Goal: Task Accomplishment & Management: Manage account settings

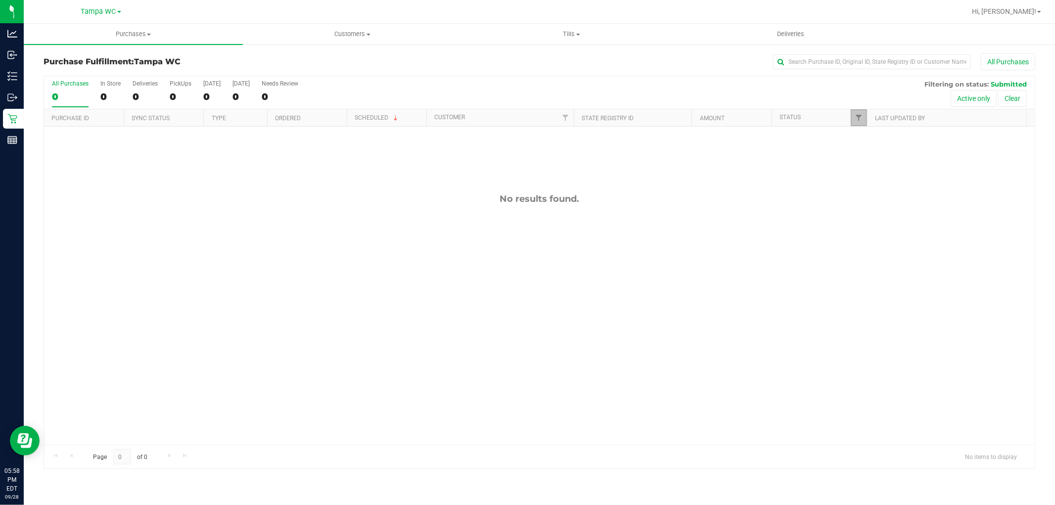
click at [862, 111] on link "Filter" at bounding box center [858, 117] width 16 height 17
click at [861, 226] on input "Packed" at bounding box center [863, 226] width 6 height 6
checkbox input "true"
click at [876, 287] on button "Filter" at bounding box center [879, 291] width 47 height 22
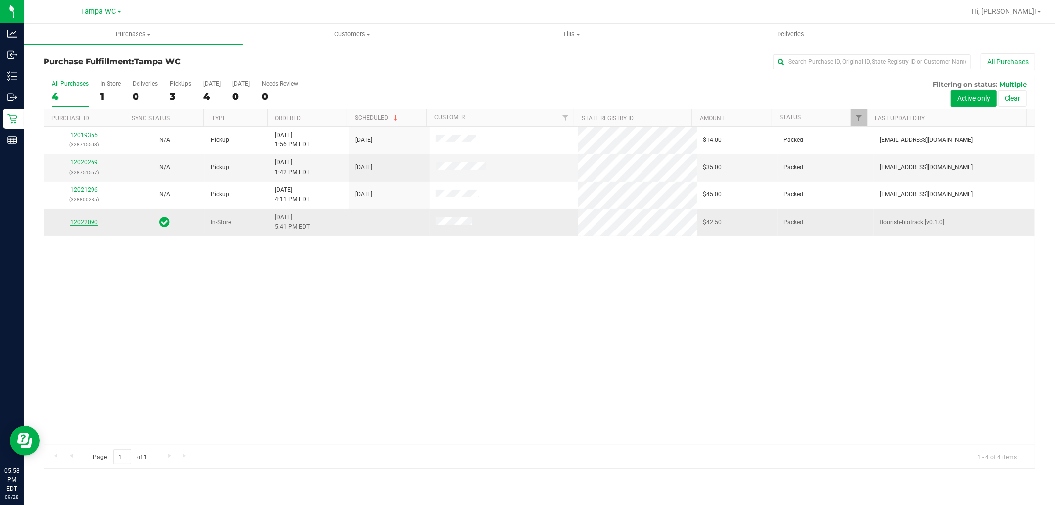
click at [78, 222] on link "12022090" at bounding box center [84, 222] width 28 height 7
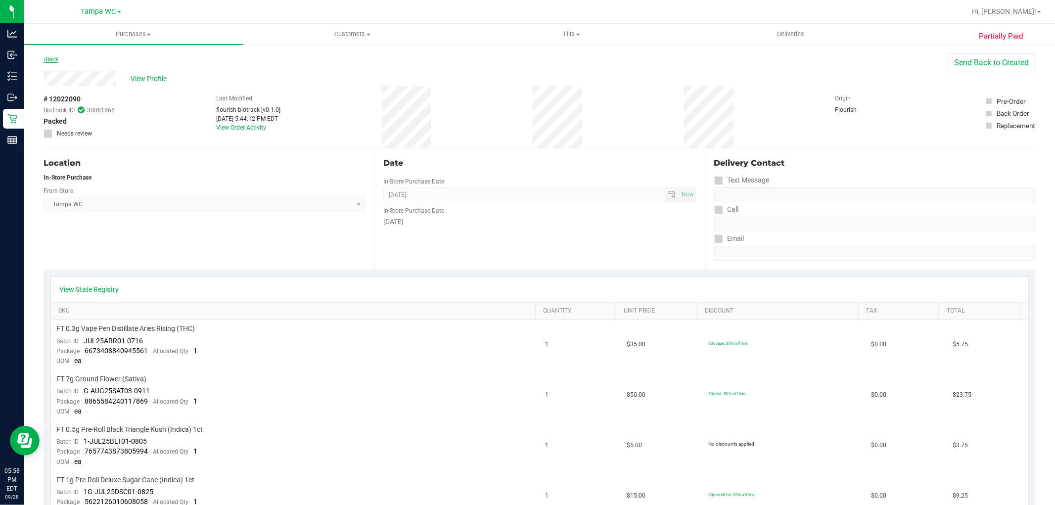
click at [50, 62] on link "Back" at bounding box center [51, 59] width 15 height 7
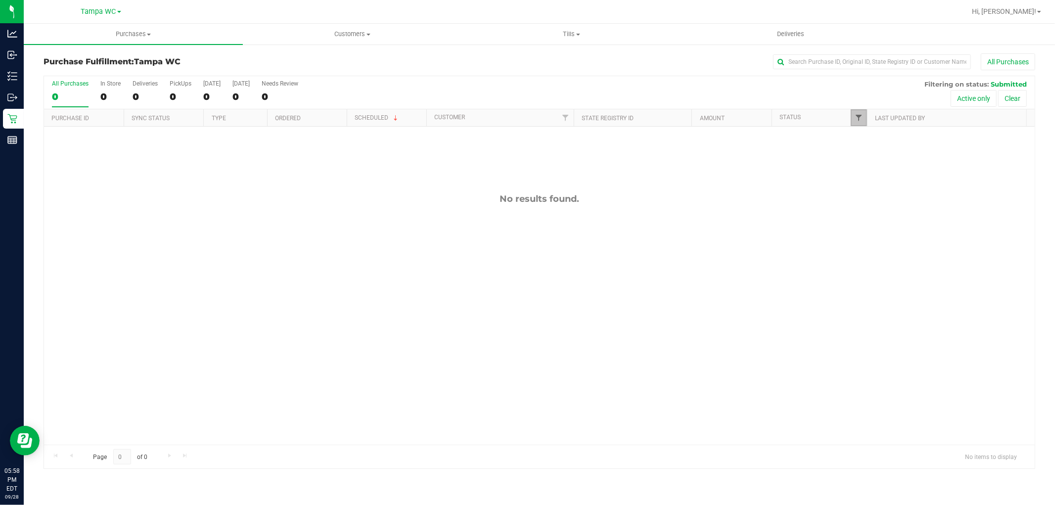
click at [859, 114] on span "Filter" at bounding box center [858, 118] width 8 height 8
click at [862, 223] on input "Packed" at bounding box center [863, 226] width 6 height 6
checkbox input "true"
click at [871, 292] on button "Filter" at bounding box center [879, 291] width 47 height 22
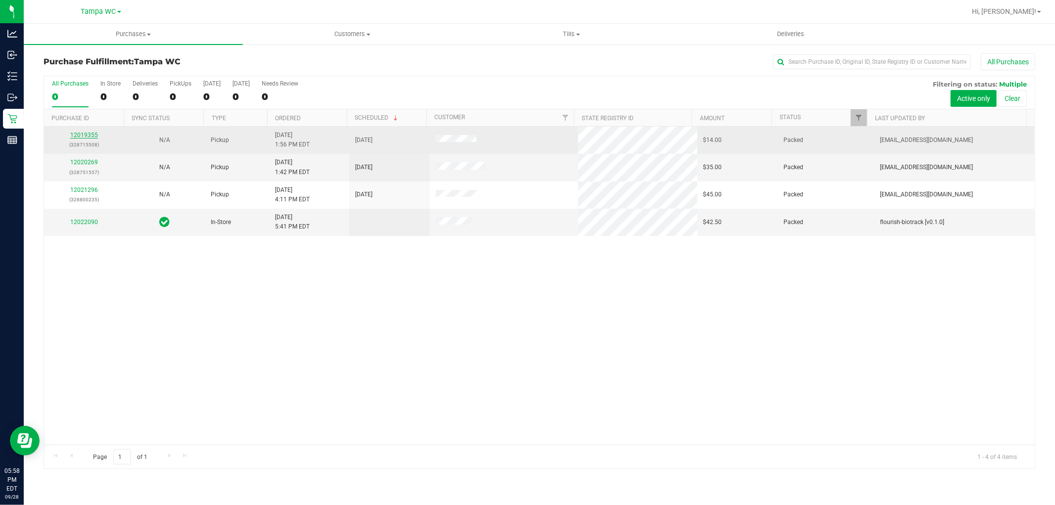
click at [85, 134] on link "12019355" at bounding box center [84, 135] width 28 height 7
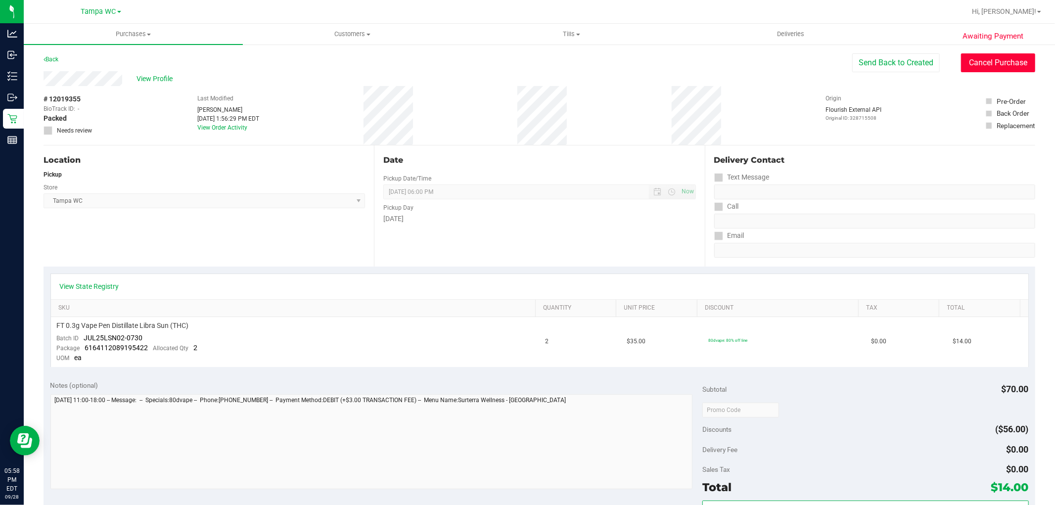
click at [1006, 65] on button "Cancel Purchase" at bounding box center [998, 62] width 74 height 19
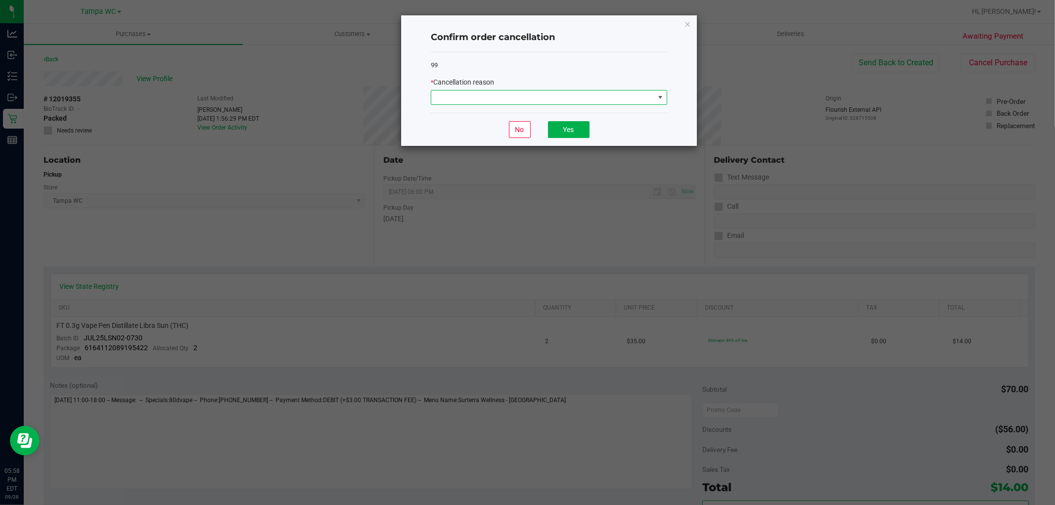
click at [620, 104] on span at bounding box center [542, 97] width 223 height 14
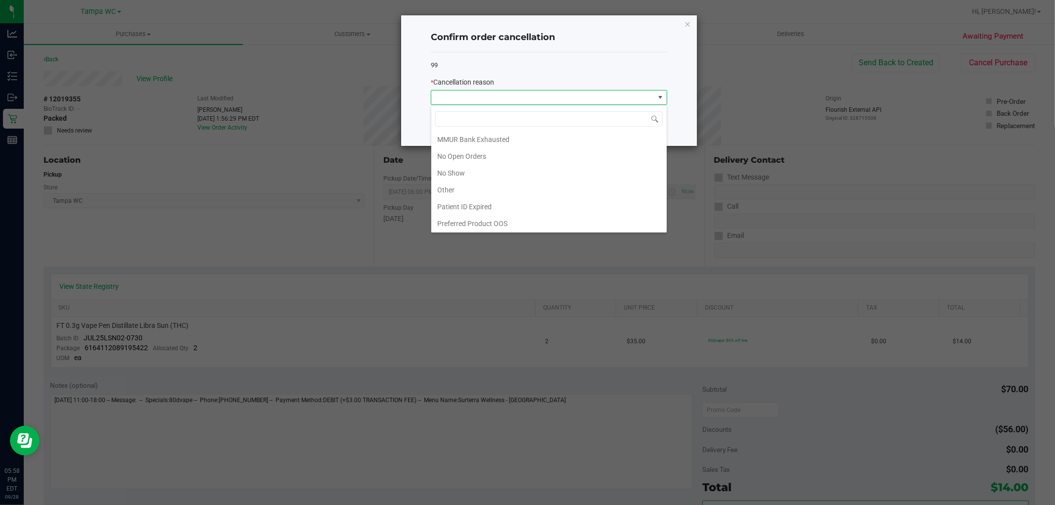
scroll to position [70, 0]
click at [525, 170] on li "No Show" at bounding box center [548, 171] width 235 height 17
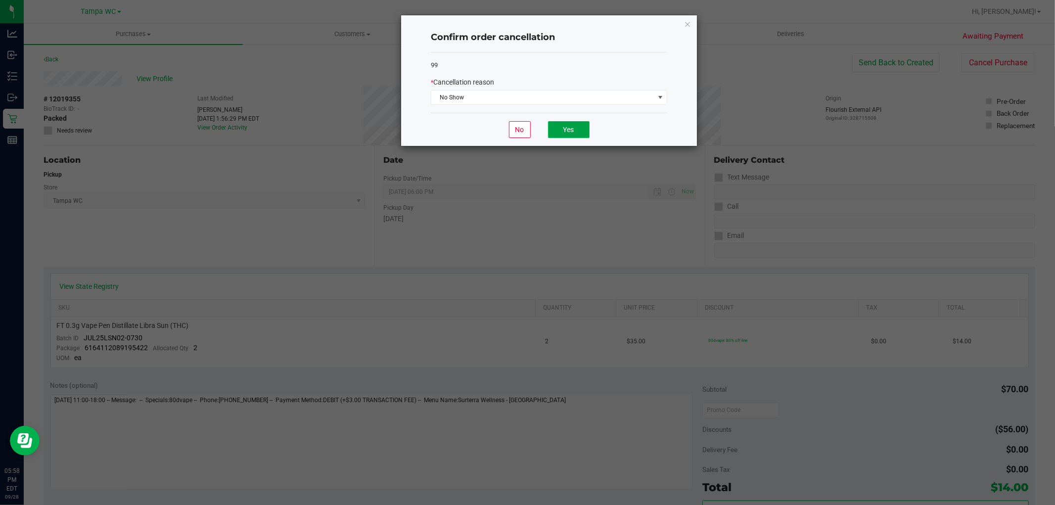
click at [571, 130] on button "Yes" at bounding box center [569, 129] width 42 height 17
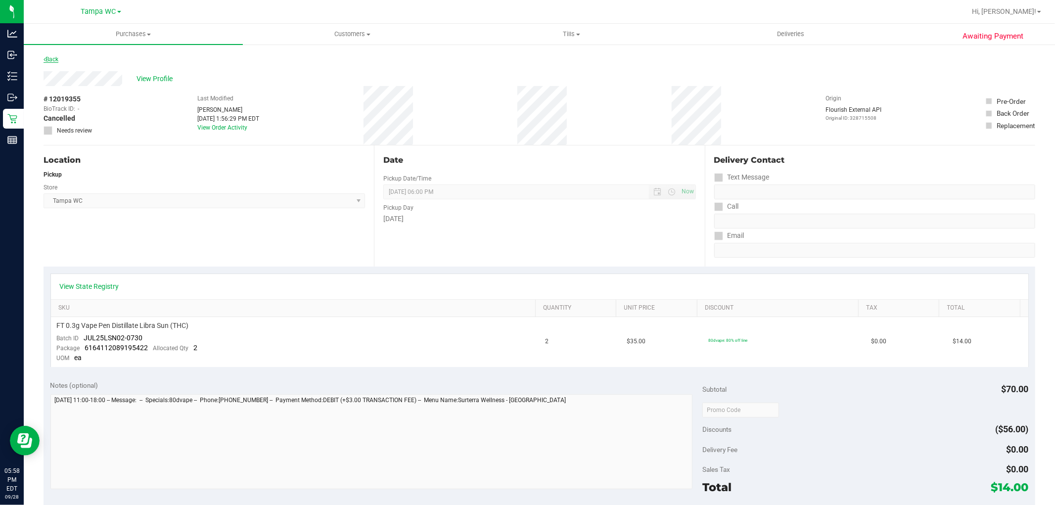
click at [52, 56] on link "Back" at bounding box center [51, 59] width 15 height 7
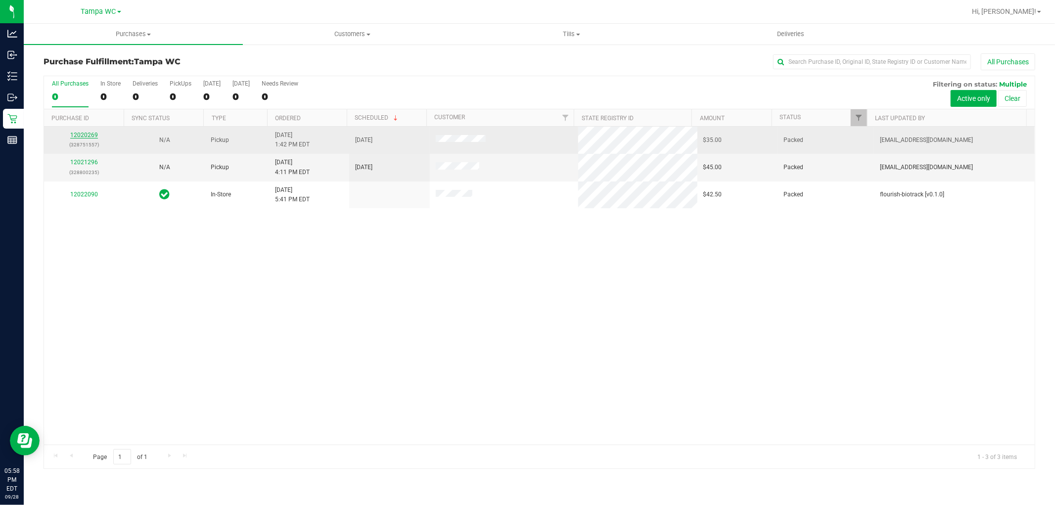
click at [95, 134] on link "12020269" at bounding box center [84, 135] width 28 height 7
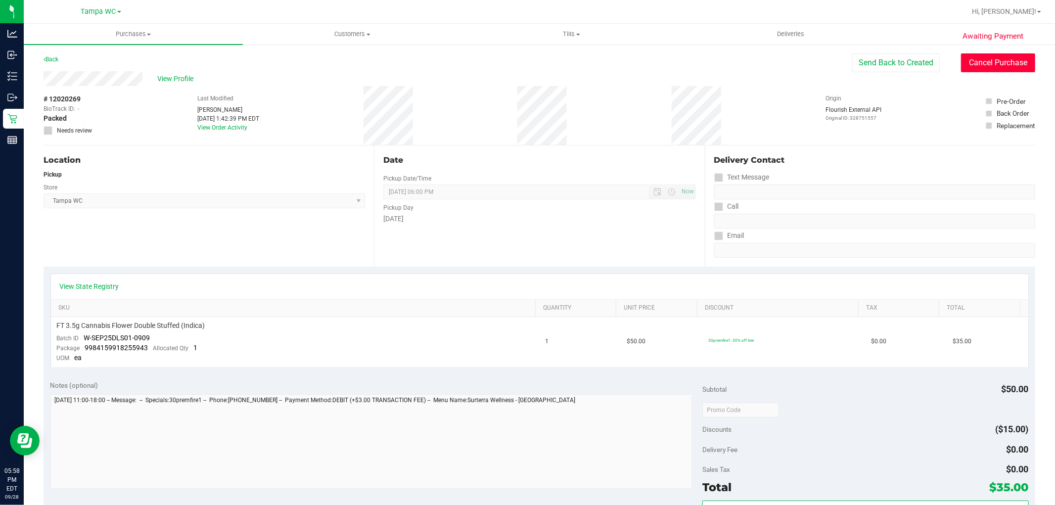
click at [996, 71] on button "Cancel Purchase" at bounding box center [998, 62] width 74 height 19
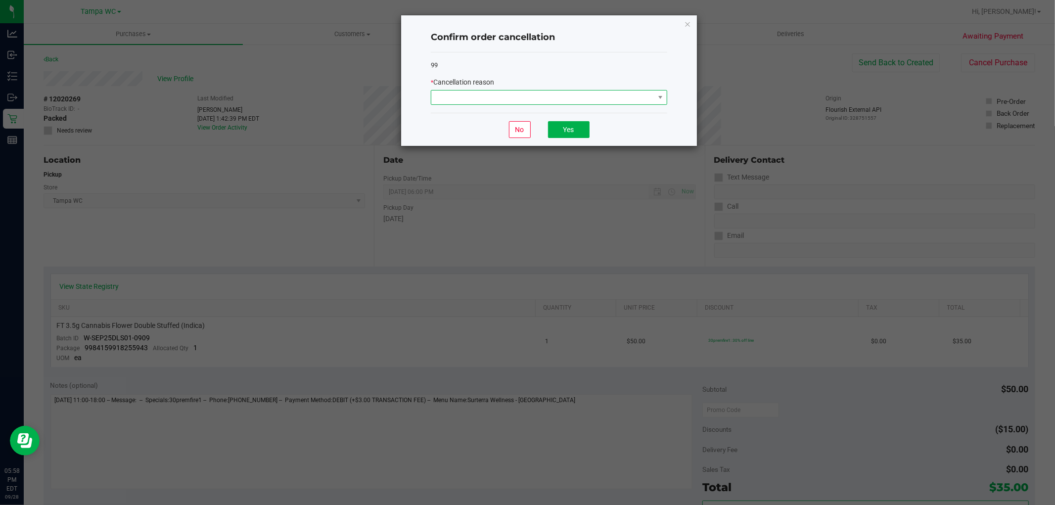
click at [606, 102] on span at bounding box center [542, 97] width 223 height 14
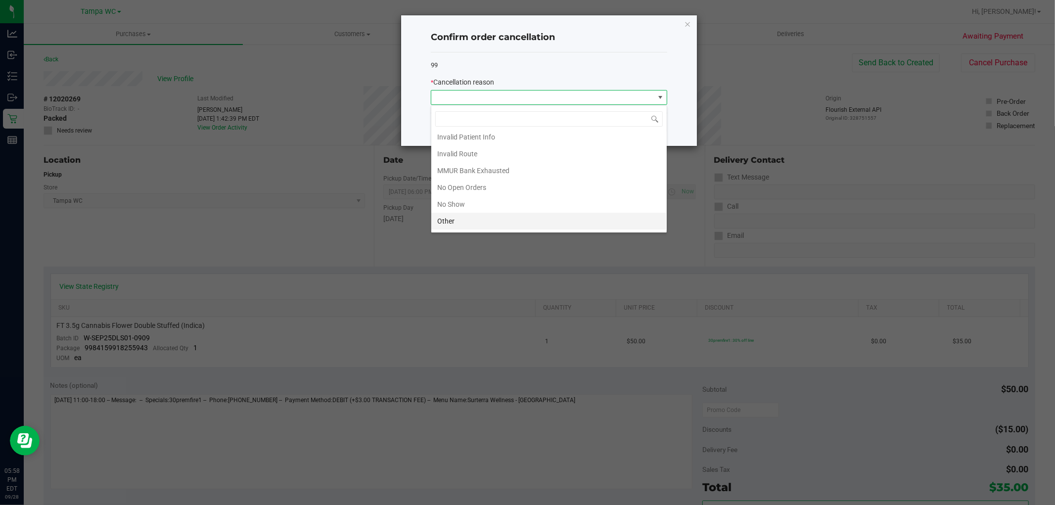
scroll to position [55, 0]
click at [472, 192] on li "No Show" at bounding box center [548, 185] width 235 height 17
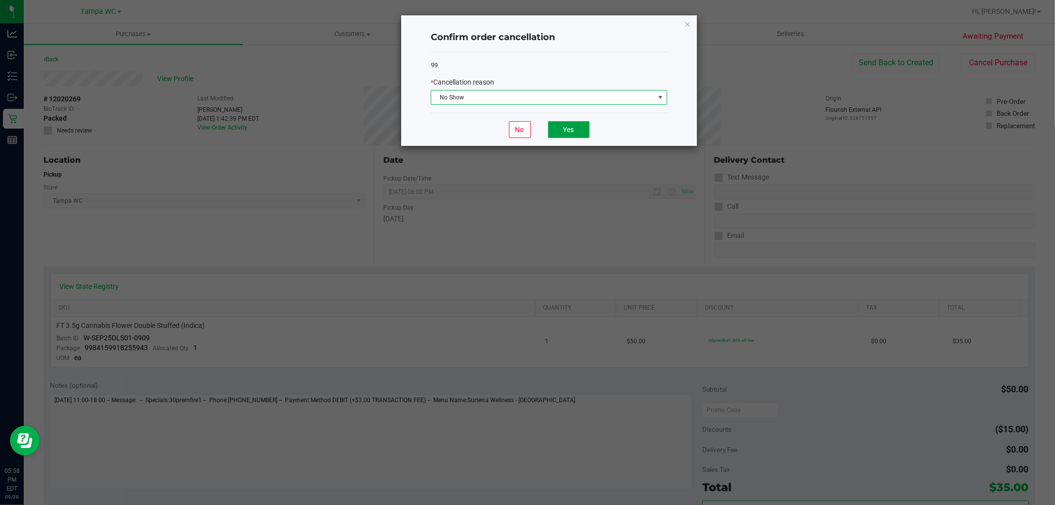
click at [576, 134] on button "Yes" at bounding box center [569, 129] width 42 height 17
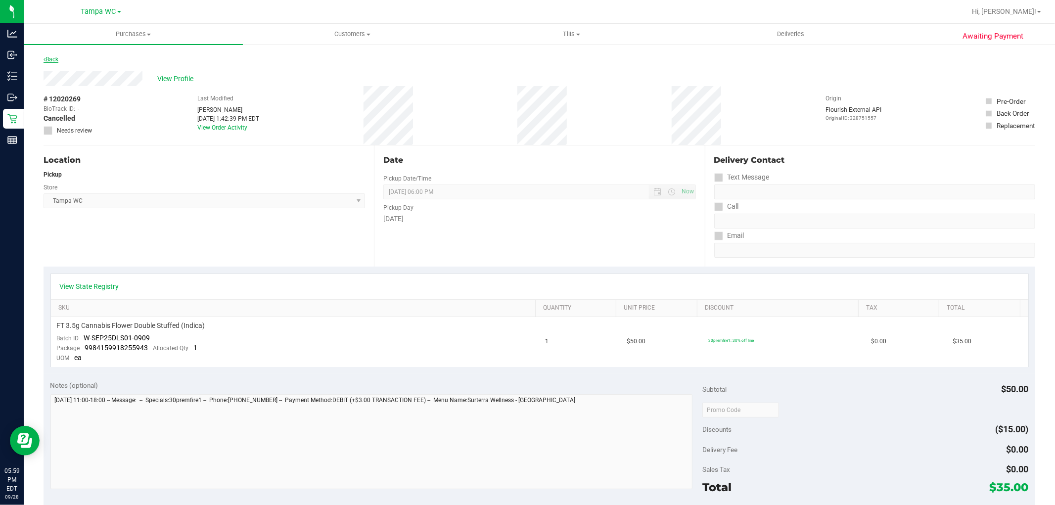
click at [50, 60] on link "Back" at bounding box center [51, 59] width 15 height 7
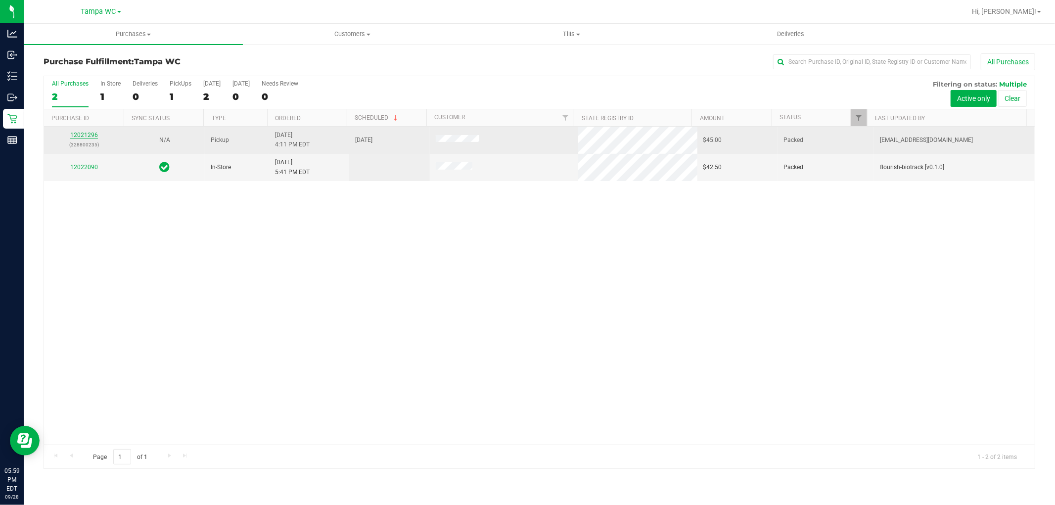
click at [88, 135] on link "12021296" at bounding box center [84, 135] width 28 height 7
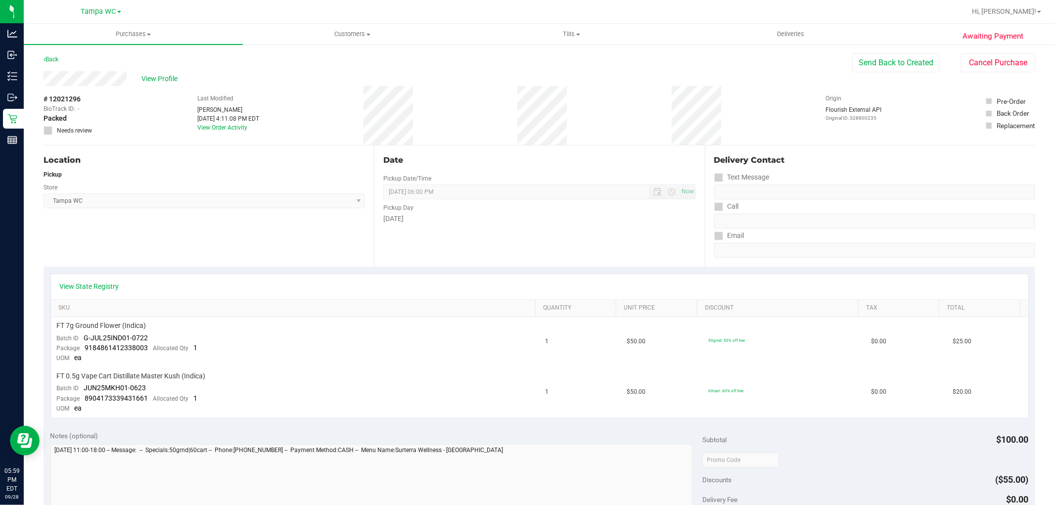
click at [992, 72] on div "View Profile # 12021296 BioTrack ID: - Packed Needs review Last Modified [PERSO…" at bounding box center [539, 108] width 991 height 74
click at [995, 66] on button "Cancel Purchase" at bounding box center [998, 62] width 74 height 19
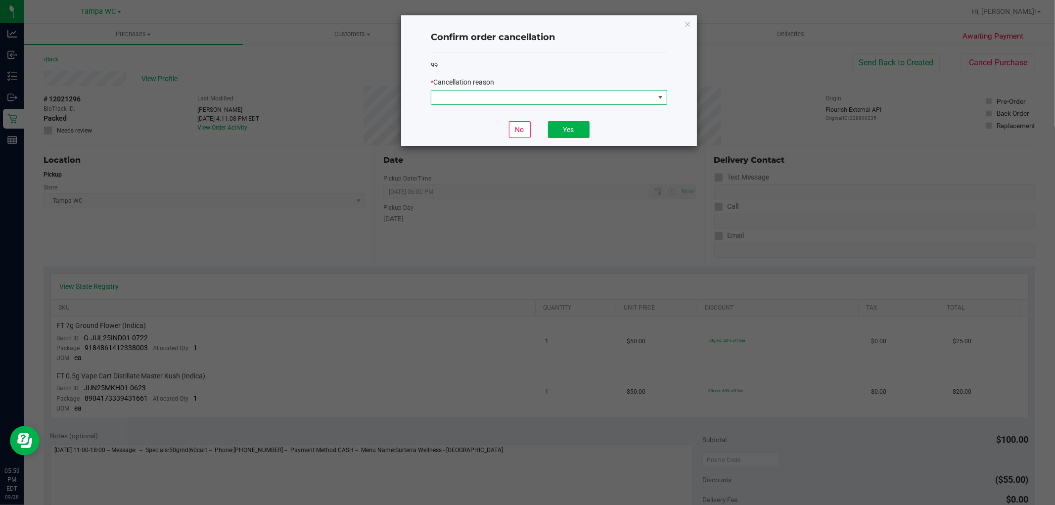
click at [537, 90] on span at bounding box center [549, 97] width 236 height 15
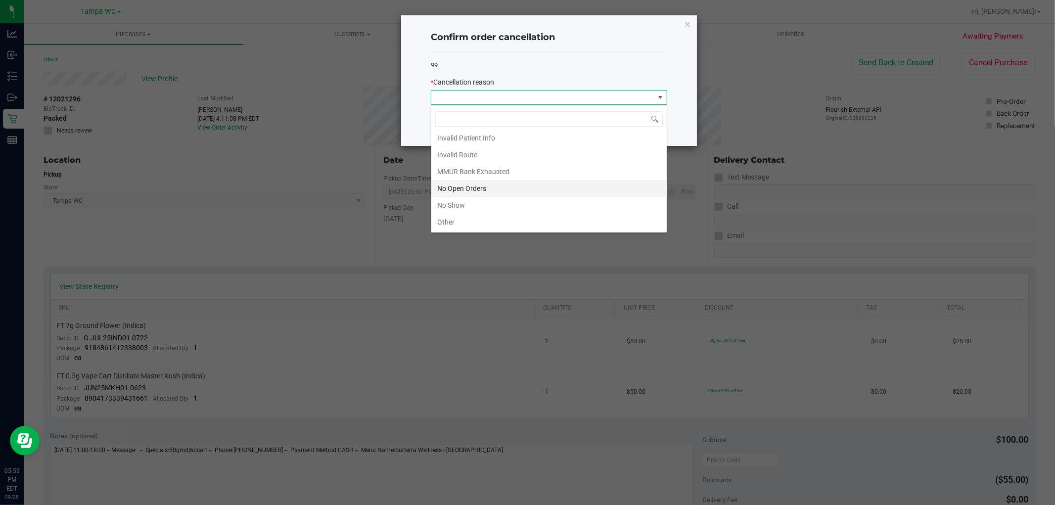
scroll to position [55, 0]
click at [480, 190] on li "No Show" at bounding box center [548, 185] width 235 height 17
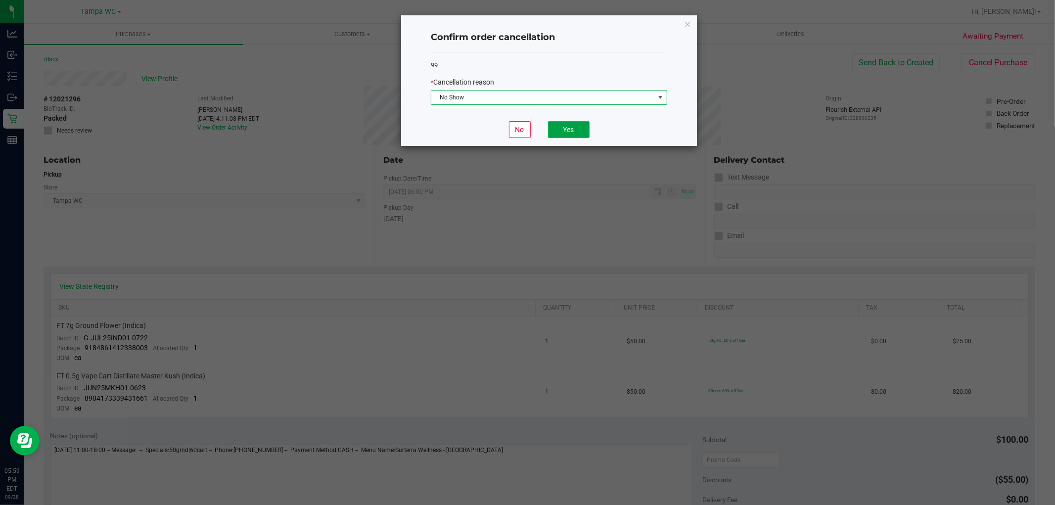
click at [563, 121] on button "Yes" at bounding box center [569, 129] width 42 height 17
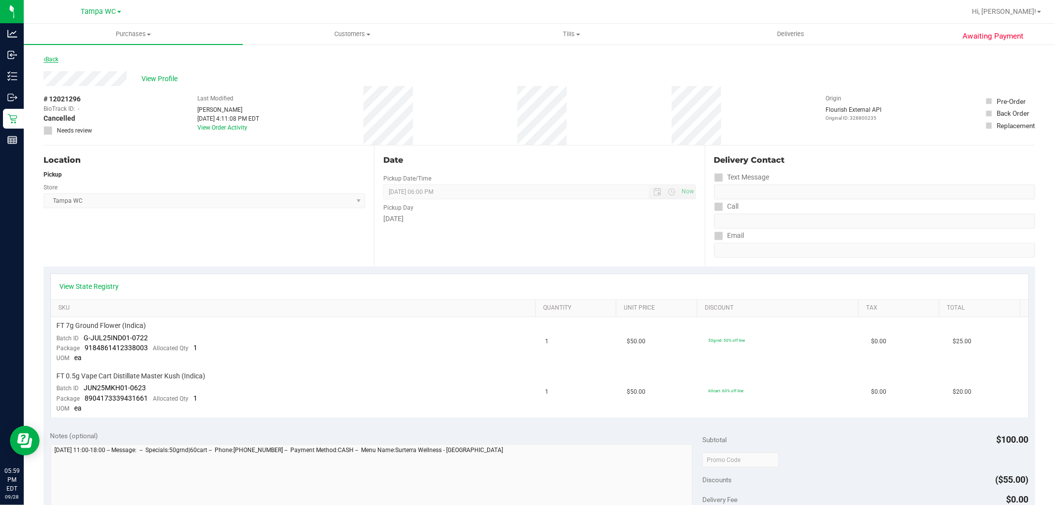
click at [57, 60] on link "Back" at bounding box center [51, 59] width 15 height 7
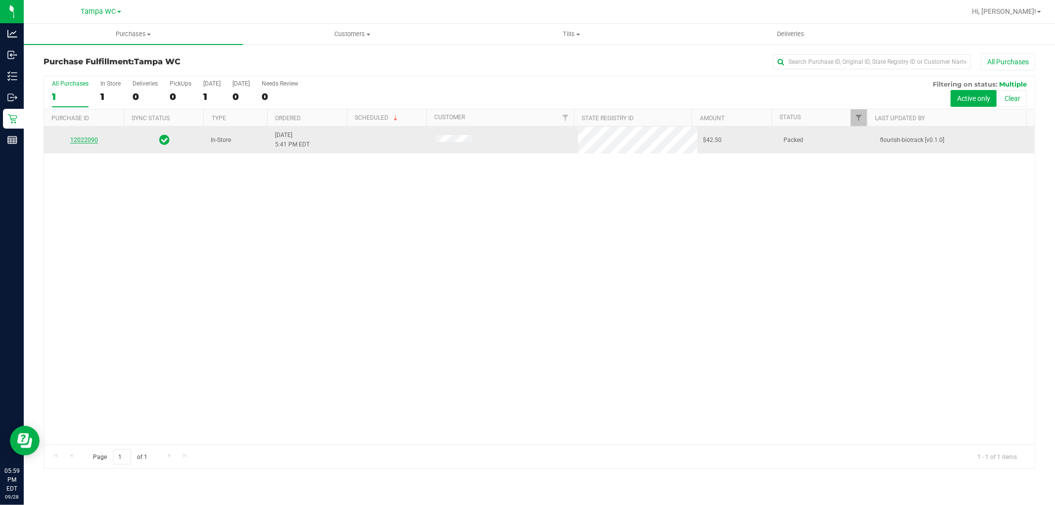
click at [86, 142] on link "12022090" at bounding box center [84, 139] width 28 height 7
